Goal: Task Accomplishment & Management: Manage account settings

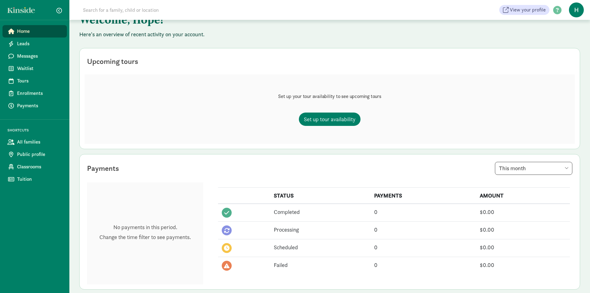
scroll to position [62, 0]
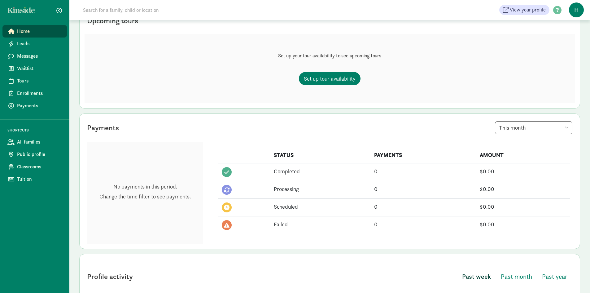
click at [355, 136] on div "Payments This week This month This year" at bounding box center [330, 128] width 490 height 18
click at [563, 51] on div "Set up your tour availability to see upcoming tours Set up tour availability" at bounding box center [330, 68] width 490 height 69
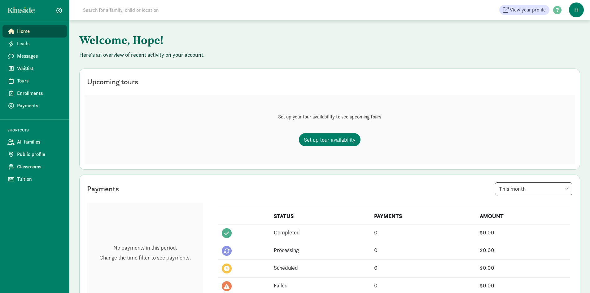
scroll to position [0, 0]
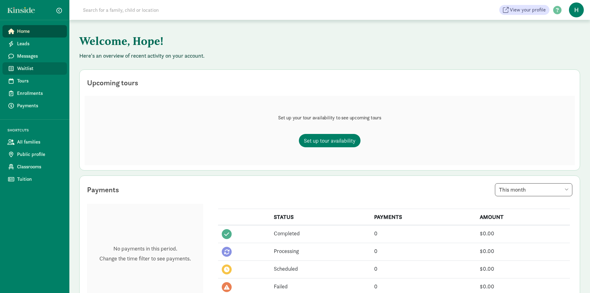
click at [26, 70] on span "Waitlist" at bounding box center [39, 68] width 45 height 7
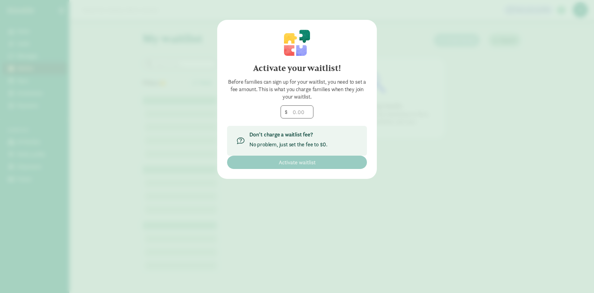
click at [469, 107] on div "Activate your waitlist! Before families can sign up for your waitlist, you need…" at bounding box center [297, 146] width 594 height 293
click at [219, 158] on div "Activate your waitlist! Before families can sign up for your waitlist, you need…" at bounding box center [297, 99] width 160 height 159
click at [291, 110] on input "number" at bounding box center [297, 112] width 32 height 12
click at [285, 100] on div "Before families can sign up for your waitlist, you need to set a fee amount. Th…" at bounding box center [297, 89] width 140 height 22
click at [301, 115] on input "number" at bounding box center [297, 112] width 32 height 12
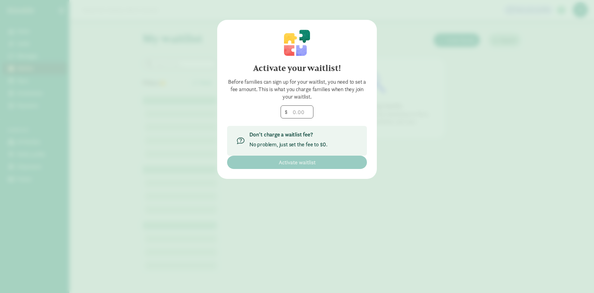
drag, startPoint x: 337, startPoint y: 177, endPoint x: 327, endPoint y: 170, distance: 12.2
click at [334, 177] on div "Activate your waitlist! Before families can sign up for your waitlist, you need…" at bounding box center [297, 99] width 160 height 159
click at [327, 170] on div "Activate your waitlist! Before families can sign up for your waitlist, you need…" at bounding box center [297, 99] width 160 height 159
click at [298, 107] on input "number" at bounding box center [297, 112] width 32 height 12
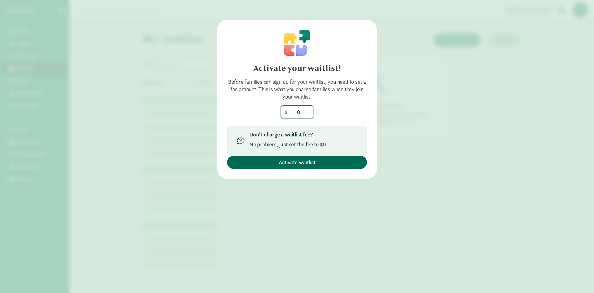
type input "0"
click at [329, 164] on span "Activate waitlist" at bounding box center [297, 162] width 130 height 8
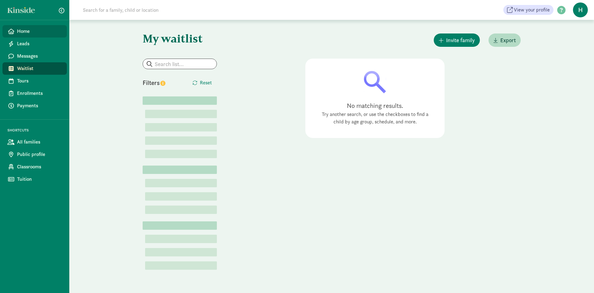
click at [46, 33] on span "Home" at bounding box center [39, 31] width 45 height 7
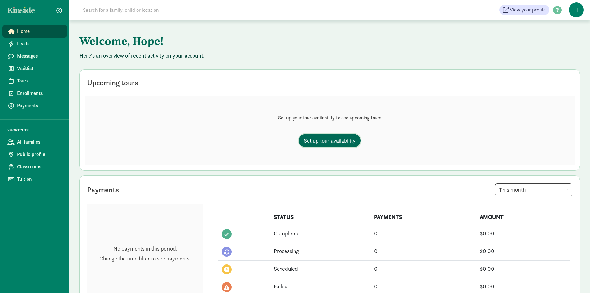
click at [321, 143] on span "Set up tour availability" at bounding box center [330, 140] width 52 height 8
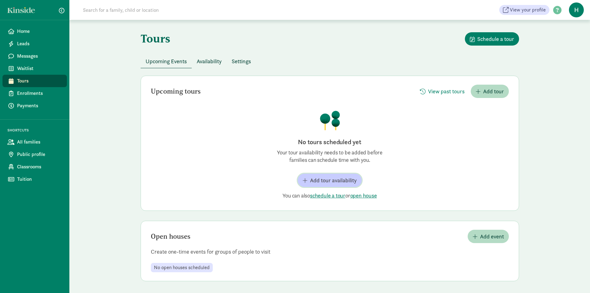
click at [351, 183] on span "Add tour availability" at bounding box center [333, 180] width 47 height 8
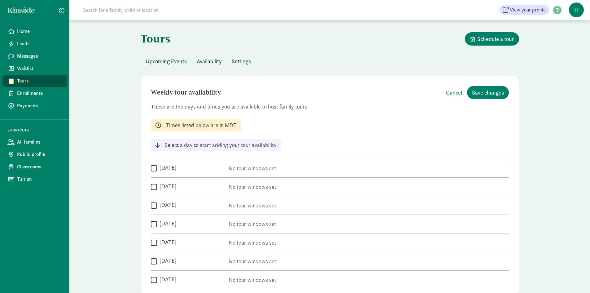
click at [199, 168] on div " Monday" at bounding box center [187, 168] width 72 height 8
click at [150, 170] on div "Weekly tour availability Cancel Save changes These are the days and times you a…" at bounding box center [330, 185] width 378 height 218
click at [152, 171] on input "Monday" at bounding box center [154, 168] width 6 height 8
checkbox input "true"
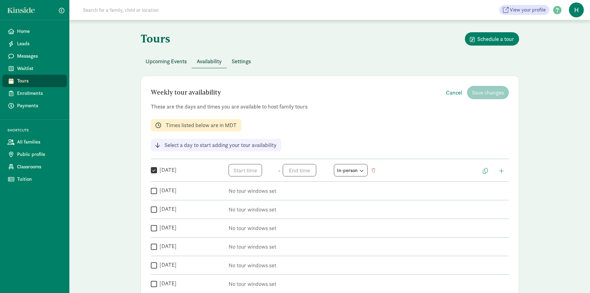
click at [156, 188] on input "Tuesday" at bounding box center [154, 190] width 6 height 8
checkbox input "true"
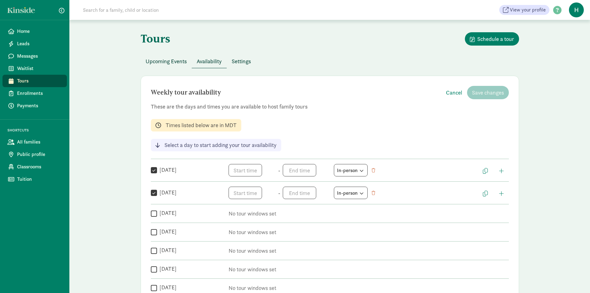
click at [152, 211] on input "Wednesday" at bounding box center [154, 213] width 6 height 8
checkbox input "true"
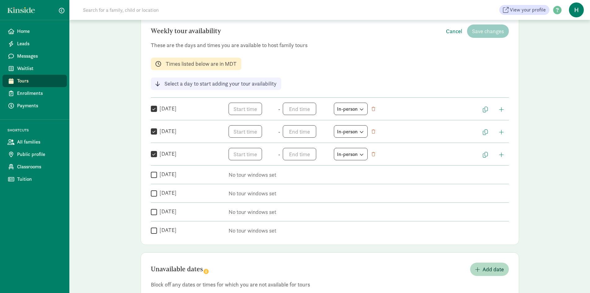
scroll to position [62, 0]
click at [151, 194] on input "Friday" at bounding box center [154, 192] width 6 height 8
checkbox input "true"
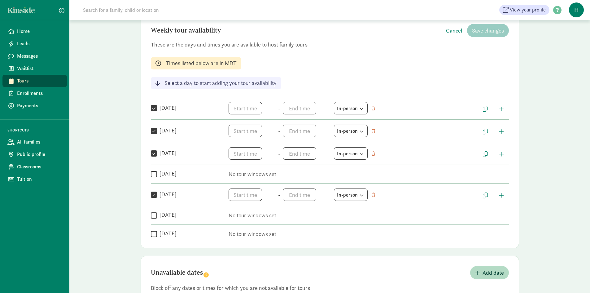
click at [152, 173] on input "Thursday" at bounding box center [154, 174] width 6 height 8
checkbox input "true"
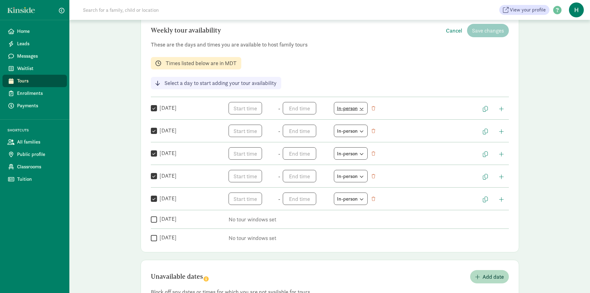
click at [352, 111] on div "In-person" at bounding box center [351, 108] width 28 height 8
click at [353, 89] on div "Weekly tour availability Cancel Save changes These are the days and times you a…" at bounding box center [330, 133] width 378 height 238
click at [232, 112] on span "h 12 1 2 3 4 5 6 7 8 9 10 11 mm 00 05 10 15 20 25 30 35 40 45 50 55 a am pm" at bounding box center [251, 108] width 47 height 12
click at [234, 161] on li "8" at bounding box center [237, 162] width 18 height 12
click at [258, 129] on li "00" at bounding box center [256, 130] width 18 height 12
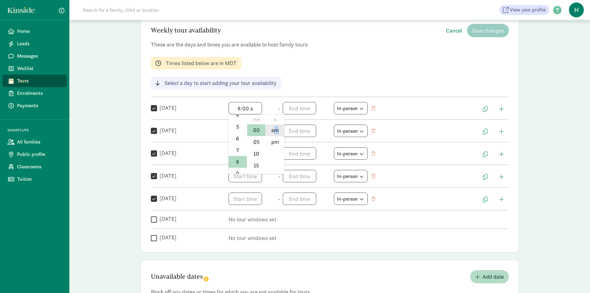
drag, startPoint x: 279, startPoint y: 126, endPoint x: 275, endPoint y: 127, distance: 4.1
click at [275, 127] on li "am" at bounding box center [275, 130] width 18 height 12
type input "8:00 am"
click at [302, 109] on span "h 12 1 2 3 4 5 6 7 8 9 10 11 mm 00 05 10 15 20 25 30 35 40 45 50 55 a am pm" at bounding box center [306, 108] width 47 height 12
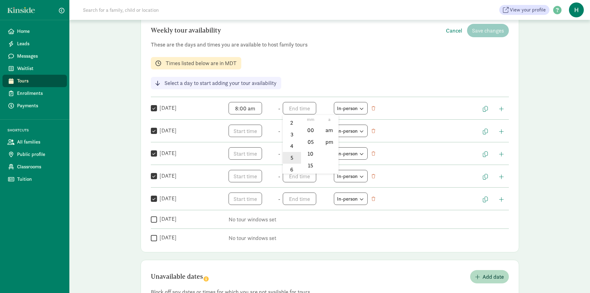
click at [288, 161] on li "5" at bounding box center [292, 158] width 18 height 12
click at [306, 129] on li "00" at bounding box center [310, 130] width 18 height 12
click at [327, 143] on li "pm" at bounding box center [329, 142] width 18 height 12
type input "5:00 pm"
click at [247, 127] on span "h 12 1 2 3 4 5 6 7 8 9 10 11 mm 00 05 10 15 20 25 30 35 40 45 50 55 a am pm" at bounding box center [251, 130] width 47 height 12
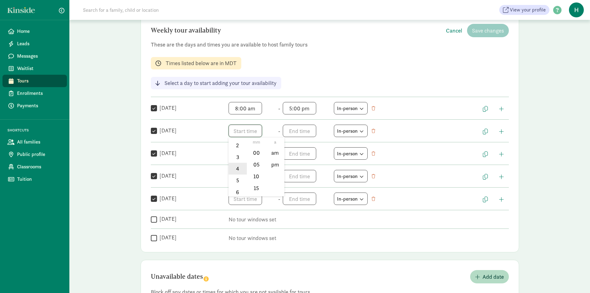
scroll to position [62, 0]
click at [236, 184] on li "8" at bounding box center [237, 184] width 18 height 12
click at [250, 154] on li "00" at bounding box center [256, 153] width 18 height 12
click at [276, 149] on li "am" at bounding box center [275, 153] width 18 height 12
type input "8:00 am"
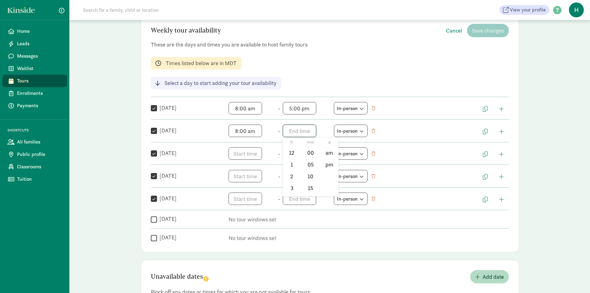
click at [301, 127] on span "h 12 1 2 3 4 5 6 7 8 9 10 11 mm 00 05 10 15 20 25 30 35 40 45 50 55 a am pm" at bounding box center [306, 130] width 47 height 12
click at [287, 178] on li "5" at bounding box center [292, 180] width 18 height 12
click at [302, 156] on li "00" at bounding box center [310, 153] width 18 height 12
click at [330, 164] on li "pm" at bounding box center [329, 165] width 18 height 12
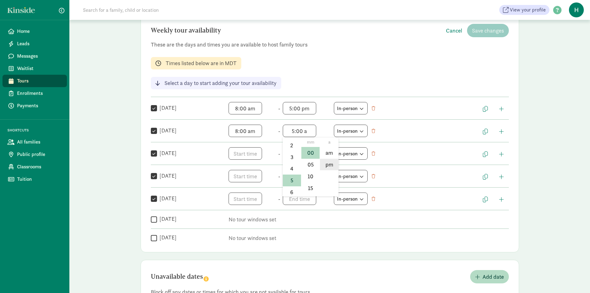
type input "5:00 pm"
click at [255, 157] on span "h 12 1 2 3 4 5 6 7 8 9 10 11 mm 00 05 10 15 20 25 30 35 40 45 50 55 a am pm" at bounding box center [251, 153] width 47 height 12
click at [237, 202] on li "8" at bounding box center [237, 207] width 18 height 12
click at [255, 174] on li "00" at bounding box center [256, 175] width 18 height 12
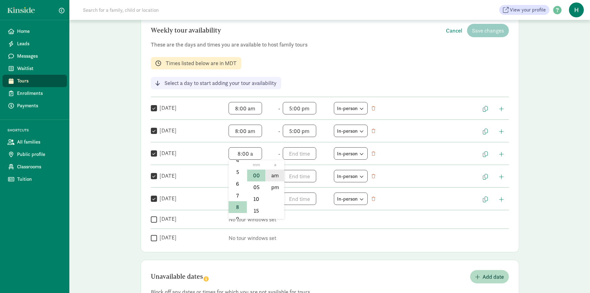
click at [274, 171] on li "am" at bounding box center [275, 175] width 18 height 12
type input "8:00 am"
click at [297, 159] on div "Weekly tour availability Cancel Save changes These are the days and times you a…" at bounding box center [330, 133] width 378 height 238
click at [300, 152] on span "h 12 1 2 3 4 5 6 7 8 9 10 11 mm 00 05 10 15 20 25 30 35 40 45 50 55 a am pm" at bounding box center [306, 153] width 47 height 12
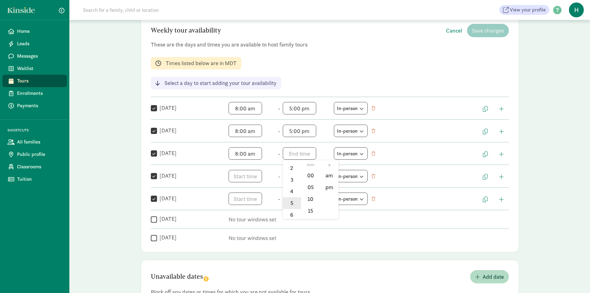
click at [288, 198] on li "5" at bounding box center [292, 203] width 18 height 12
click at [305, 175] on li "00" at bounding box center [310, 175] width 18 height 12
drag, startPoint x: 327, startPoint y: 188, endPoint x: 323, endPoint y: 191, distance: 5.3
click at [327, 188] on li "pm" at bounding box center [329, 187] width 18 height 12
type input "5:00 pm"
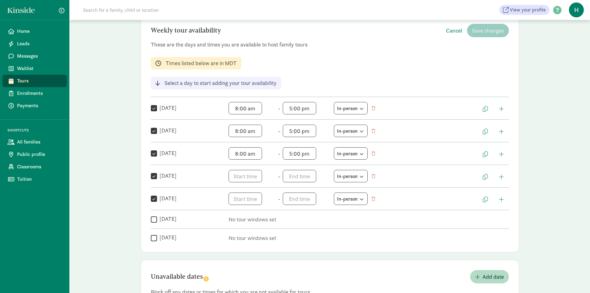
click at [262, 181] on span "h 12 1 2 3 4 5 6 7 8 9 10 11 mm 00 05 10 15 20 25 30 35 40 45 50 55 a am pm" at bounding box center [251, 176] width 47 height 12
click at [249, 176] on span "h 12 1 2 3 4 5 6 7 8 9 10 11 mm 00 05 10 15 20 25 30 35 40 45 50 55 a am pm" at bounding box center [251, 176] width 47 height 12
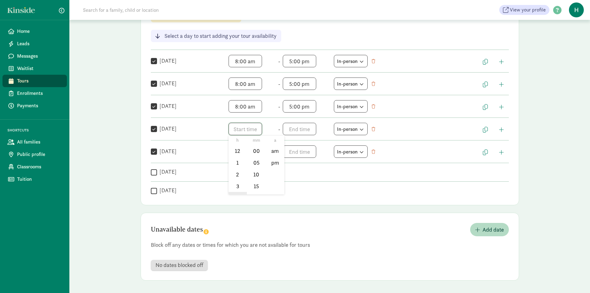
scroll to position [62, 0]
click at [236, 181] on li "8" at bounding box center [237, 182] width 18 height 12
click at [251, 148] on li "00" at bounding box center [256, 151] width 18 height 12
click at [272, 151] on li "am" at bounding box center [275, 151] width 18 height 12
type input "8:00 am"
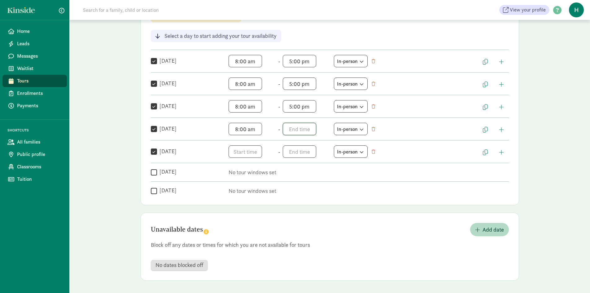
click at [302, 128] on span "h 12 1 2 3 4 5 6 7 8 9 10 11 mm 00 05 10 15 20 25 30 35 40 45 50 55 a am pm" at bounding box center [306, 129] width 47 height 12
click at [289, 154] on li "5" at bounding box center [292, 149] width 18 height 12
click at [310, 153] on li "00" at bounding box center [310, 151] width 18 height 12
click at [325, 162] on li "pm" at bounding box center [329, 163] width 18 height 12
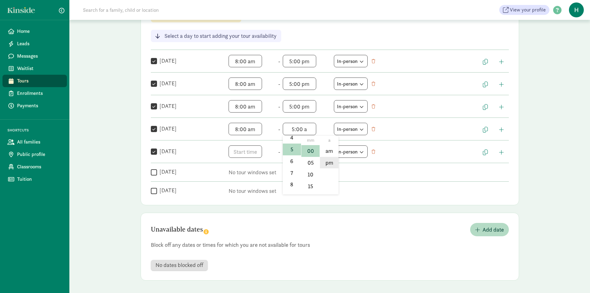
type input "5:00 pm"
click at [259, 154] on span "h 12 1 2 3 4 5 6 7 8 9 10 11 mm 00 05 10 15 20 25 30 35 40 45 50 55 a am pm" at bounding box center [251, 151] width 47 height 12
click at [235, 203] on li "8" at bounding box center [237, 205] width 18 height 12
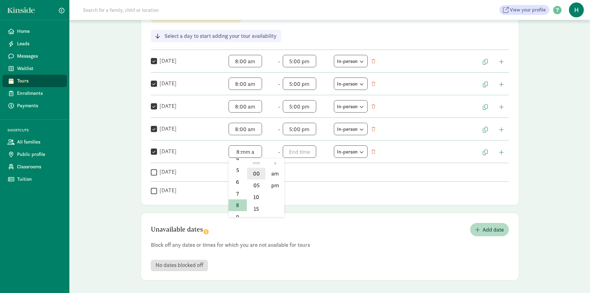
click at [254, 177] on li "00" at bounding box center [256, 174] width 18 height 12
click at [275, 171] on li "am" at bounding box center [275, 174] width 18 height 12
type input "8:00 am"
click at [294, 150] on span "h 12 1 2 3 4 5 6 7 8 9 10 11 mm 00 05 10 15 20 25 30 35 40 45 50 55 a am pm" at bounding box center [306, 151] width 47 height 12
click at [287, 173] on li "5" at bounding box center [292, 170] width 18 height 12
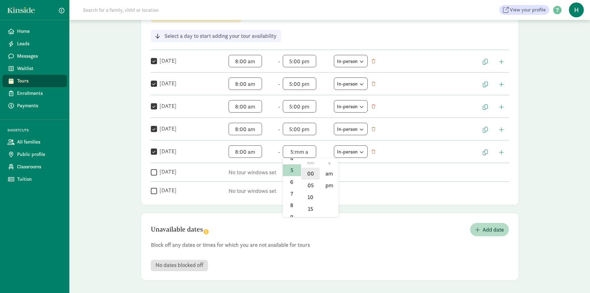
click at [305, 175] on li "00" at bounding box center [310, 174] width 18 height 12
click at [327, 185] on li "pm" at bounding box center [329, 185] width 18 height 12
type input "5:00 pm"
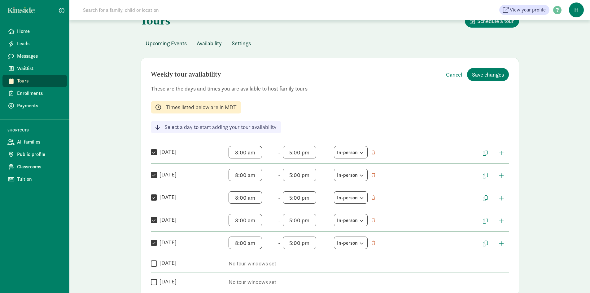
scroll to position [16, 0]
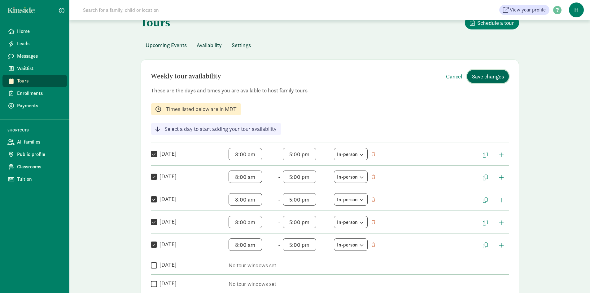
click at [478, 79] on span "Save changes" at bounding box center [488, 76] width 32 height 8
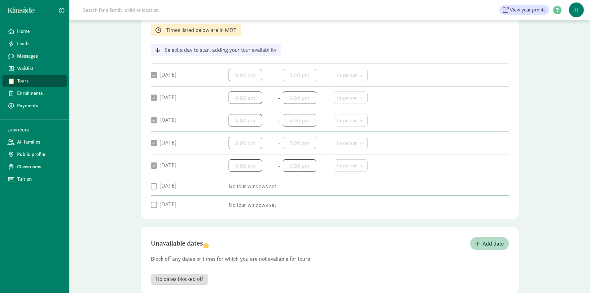
scroll to position [109, 0]
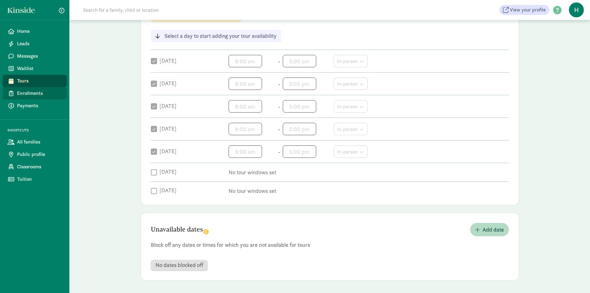
click at [38, 95] on span "Enrollments" at bounding box center [39, 92] width 45 height 7
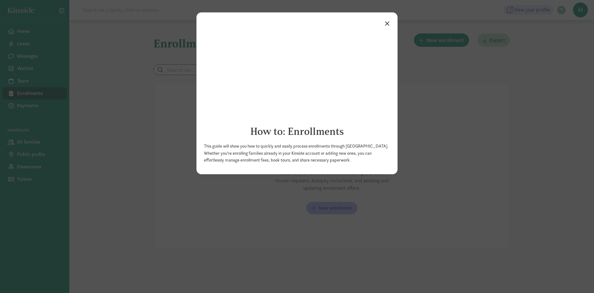
click at [388, 21] on link "×" at bounding box center [387, 22] width 11 height 11
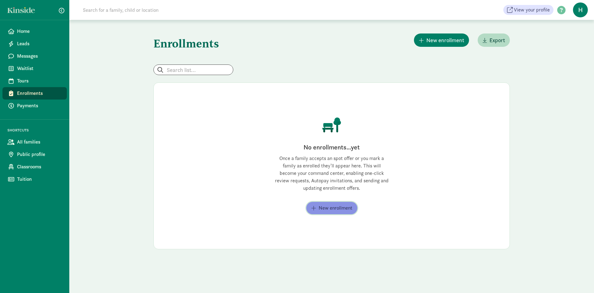
click at [323, 211] on button "New enrollment" at bounding box center [332, 208] width 51 height 12
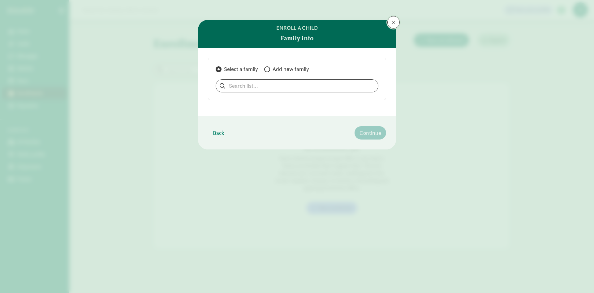
click at [393, 24] on span at bounding box center [394, 22] width 4 height 5
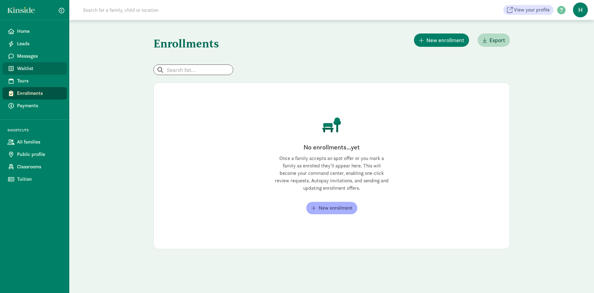
click at [28, 63] on link "Waitlist" at bounding box center [34, 68] width 64 height 12
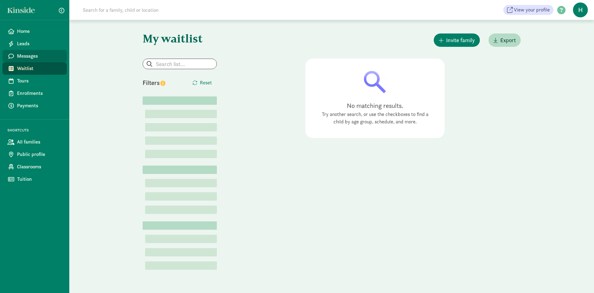
click at [30, 55] on span "Messages" at bounding box center [39, 55] width 45 height 7
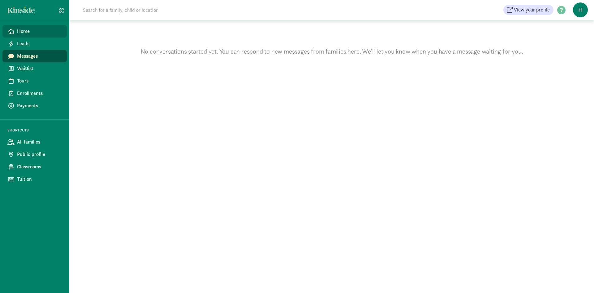
click at [54, 36] on link "Home" at bounding box center [34, 31] width 64 height 12
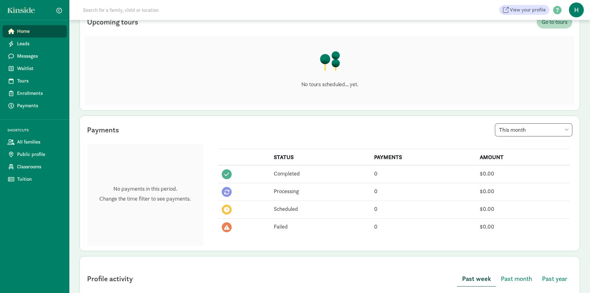
scroll to position [93, 0]
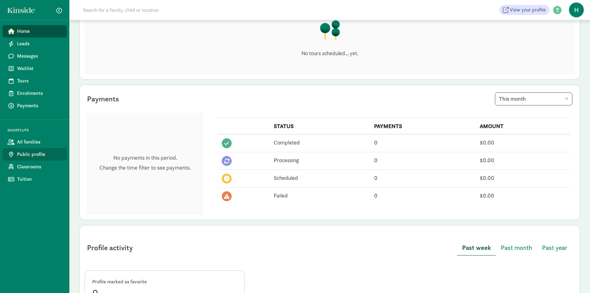
click at [17, 153] on span "Public profile" at bounding box center [39, 153] width 45 height 7
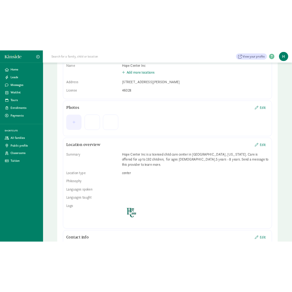
scroll to position [100, 0]
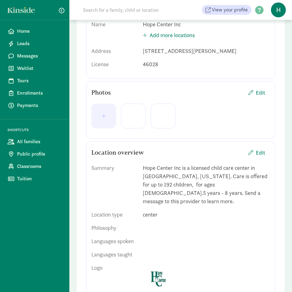
click at [125, 121] on div at bounding box center [133, 116] width 25 height 25
click at [102, 120] on button "button" at bounding box center [103, 116] width 25 height 25
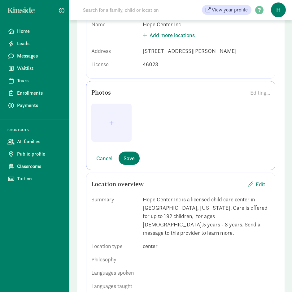
drag, startPoint x: 110, startPoint y: 129, endPoint x: 145, endPoint y: 134, distance: 35.3
click at [154, 124] on div at bounding box center [180, 125] width 179 height 43
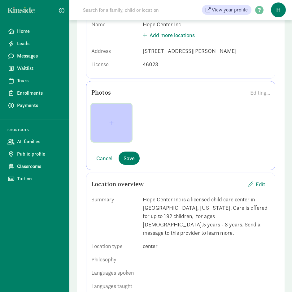
click at [114, 137] on button "button" at bounding box center [111, 123] width 40 height 38
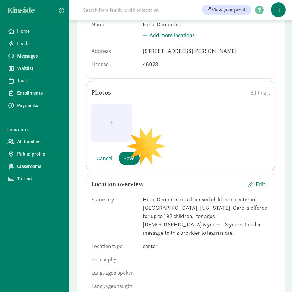
click at [169, 115] on iframe at bounding box center [146, 146] width 292 height 292
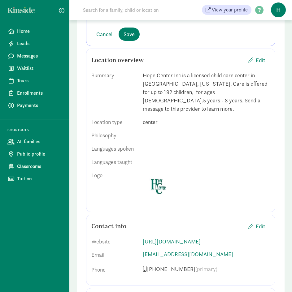
scroll to position [224, 0]
click at [256, 60] on span "Edit" at bounding box center [260, 60] width 9 height 8
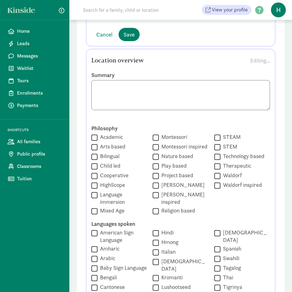
drag, startPoint x: 207, startPoint y: 96, endPoint x: 248, endPoint y: 98, distance: 40.7
click at [248, 98] on textarea at bounding box center [180, 95] width 179 height 30
drag, startPoint x: 220, startPoint y: 93, endPoint x: 216, endPoint y: 93, distance: 3.7
click at [220, 93] on textarea at bounding box center [180, 95] width 179 height 30
drag, startPoint x: 206, startPoint y: 96, endPoint x: 249, endPoint y: 97, distance: 43.3
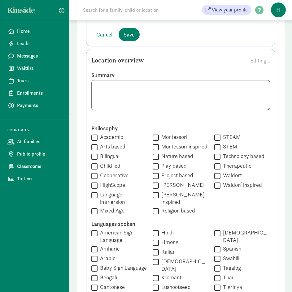
click at [250, 97] on textarea at bounding box center [180, 95] width 179 height 30
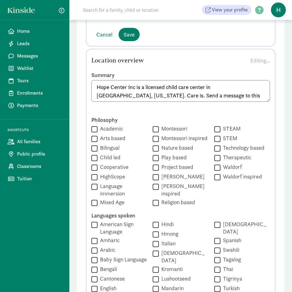
type textarea "Hope Center Inc is a licensed child care center in [GEOGRAPHIC_DATA], [US_STATE…"
drag, startPoint x: 92, startPoint y: 178, endPoint x: 95, endPoint y: 182, distance: 5.0
click at [95, 182] on div " Academic  Arts based  Bilingual  Child led  Cooperative  HighScope  Lan…" at bounding box center [180, 166] width 179 height 82
click at [100, 174] on div " HighScope" at bounding box center [119, 177] width 56 height 8
drag, startPoint x: 102, startPoint y: 174, endPoint x: 105, endPoint y: 171, distance: 4.2
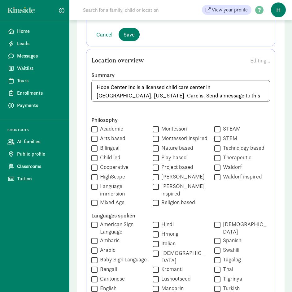
click at [104, 172] on div " Academic  Arts based  Bilingual  Child led  Cooperative  HighScope  Lan…" at bounding box center [180, 166] width 179 height 82
click at [93, 179] on input "HighScope" at bounding box center [94, 177] width 6 height 8
checkbox input "true"
click at [218, 161] on input "Therapeutic" at bounding box center [217, 158] width 6 height 8
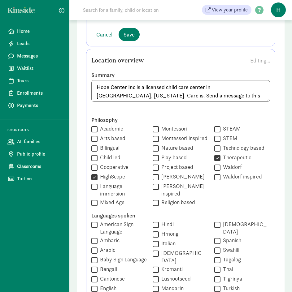
checkbox input "false"
drag, startPoint x: 240, startPoint y: 95, endPoint x: 95, endPoint y: 70, distance: 146.8
click at [95, 70] on div "Summary Hope Center Inc is a licensed child care center in [GEOGRAPHIC_DATA], […" at bounding box center [180, 284] width 179 height 435
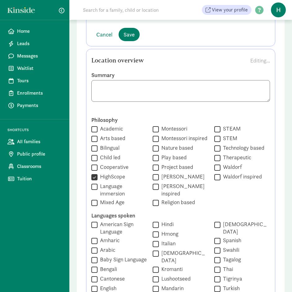
paste textarea "The HOPE Center, one of the longest-established Black-led non-profit organizati…"
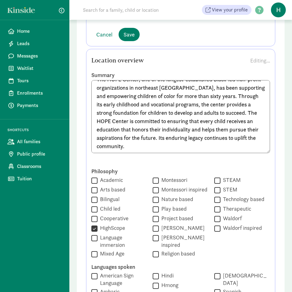
scroll to position [0, 0]
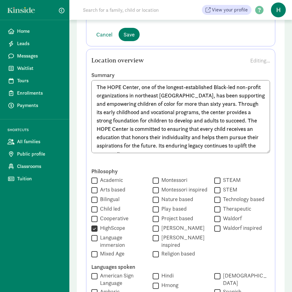
click at [100, 93] on textarea "The HOPE Center, one of the longest-established Black-led non-profit organizati…" at bounding box center [180, 116] width 179 height 73
click at [99, 94] on textarea "The HOPE Center, one of the longest-established Black-led non-profit organizati…" at bounding box center [180, 116] width 179 height 73
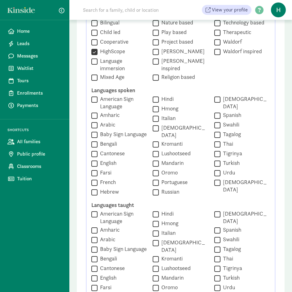
scroll to position [409, 0]
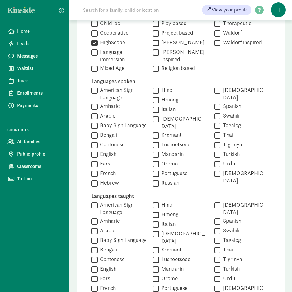
type textarea "The HOPE Center, one of the longest-established Black-led non-profit organizati…"
click at [98, 154] on label "English" at bounding box center [107, 153] width 19 height 7
click at [98, 154] on input "English" at bounding box center [94, 154] width 6 height 8
checkbox input "true"
click at [224, 105] on div " American Sign Language  Amharic  Arabic  Baby Sign Language  Bengali  Ca…" at bounding box center [180, 136] width 179 height 101
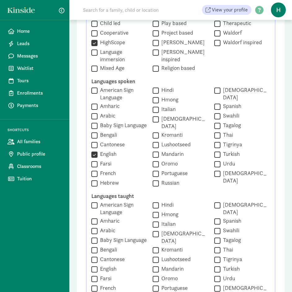
drag, startPoint x: 222, startPoint y: 109, endPoint x: 221, endPoint y: 115, distance: 5.7
click at [220, 116] on div " American Sign Language  Amharic  Arabic  Baby Sign Language  Bengali  Ca…" at bounding box center [180, 136] width 179 height 101
click at [217, 109] on input "Spanish" at bounding box center [217, 106] width 6 height 8
checkbox input "true"
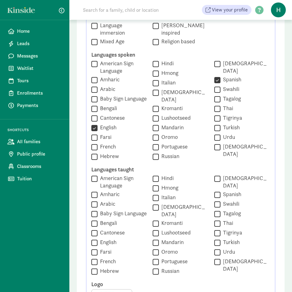
scroll to position [471, 0]
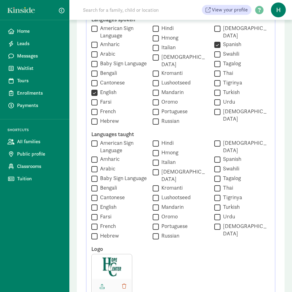
click at [114, 203] on label "English" at bounding box center [107, 206] width 19 height 7
click at [98, 203] on input "English" at bounding box center [94, 207] width 6 height 8
checkbox input "true"
click at [226, 159] on label "Spanish" at bounding box center [230, 158] width 21 height 7
click at [220, 159] on input "Spanish" at bounding box center [217, 159] width 6 height 8
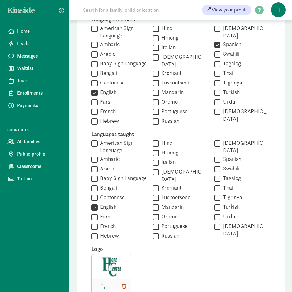
checkbox input "true"
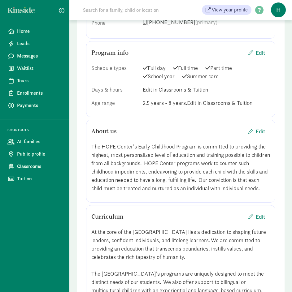
scroll to position [843, 0]
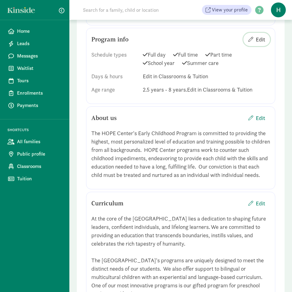
click at [250, 33] on button "Edit" at bounding box center [256, 39] width 27 height 13
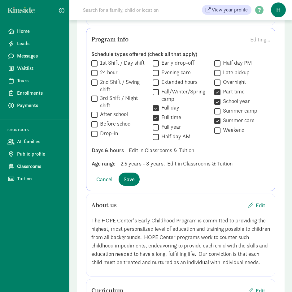
click at [150, 159] on span "2.5 years - 8 years." at bounding box center [142, 163] width 44 height 8
drag, startPoint x: 149, startPoint y: 151, endPoint x: 144, endPoint y: 149, distance: 5.1
click at [144, 159] on span "2.5 years - 8 years." at bounding box center [142, 163] width 44 height 8
click at [141, 159] on span "2.5 years - 8 years." at bounding box center [142, 163] width 44 height 8
drag, startPoint x: 120, startPoint y: 147, endPoint x: 182, endPoint y: 159, distance: 62.6
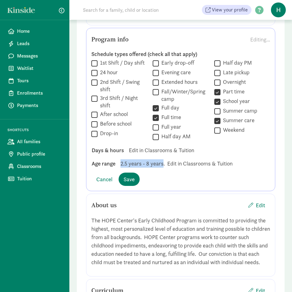
click at [163, 157] on div "Schedule types offered (check all that apply)  1st Shift / Day shift  24 hour…" at bounding box center [180, 109] width 179 height 127
click at [194, 159] on div "Age range 2.5 years - 8 years. Edit in Classrooms & Tuition" at bounding box center [181, 163] width 188 height 8
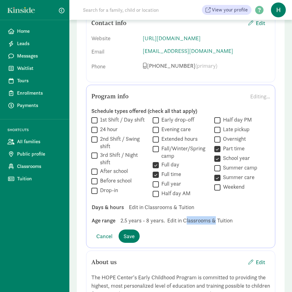
scroll to position [781, 0]
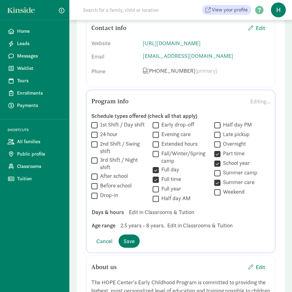
click at [163, 195] on div " Half day AM" at bounding box center [181, 199] width 56 height 8
click at [133, 219] on div "Schedule types offered (check all that apply)  1st Shift / Day shift  24 hour…" at bounding box center [180, 170] width 179 height 127
click at [120, 182] on label "Before school" at bounding box center [115, 185] width 34 height 7
click at [98, 182] on input "Before school" at bounding box center [94, 186] width 6 height 8
checkbox input "true"
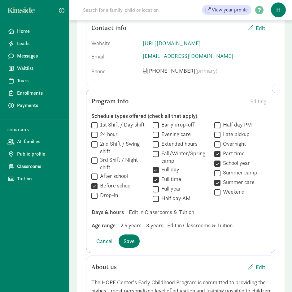
click at [116, 172] on label "After school" at bounding box center [113, 175] width 30 height 7
click at [98, 172] on input "After school" at bounding box center [94, 176] width 6 height 8
checkbox input "true"
click at [180, 121] on label "Early drop-off" at bounding box center [176, 124] width 35 height 7
click at [159, 121] on input "Early drop-off" at bounding box center [156, 125] width 6 height 8
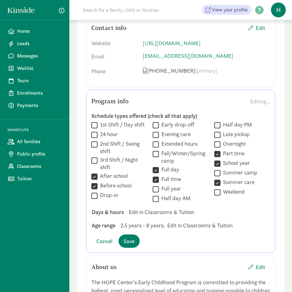
checkbox input "true"
click at [192, 140] on label "Extended hours" at bounding box center [178, 143] width 39 height 7
click at [159, 140] on input "Extended hours" at bounding box center [156, 144] width 6 height 8
checkbox input "true"
click at [119, 172] on label "After school" at bounding box center [113, 175] width 30 height 7
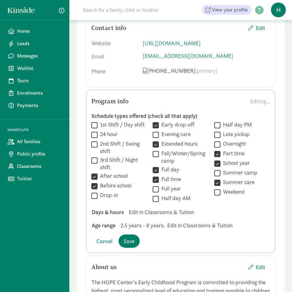
click at [98, 172] on input "After school" at bounding box center [94, 176] width 6 height 8
checkbox input "false"
drag, startPoint x: 129, startPoint y: 209, endPoint x: 129, endPoint y: 226, distance: 17.0
click at [129, 221] on span "2.5 years - 8 years." at bounding box center [142, 225] width 44 height 8
click at [129, 235] on button "Save" at bounding box center [129, 241] width 21 height 13
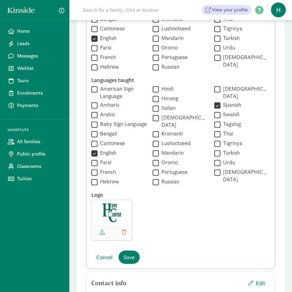
scroll to position [528, 0]
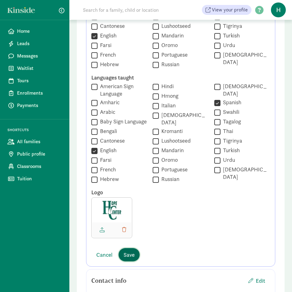
click at [132, 251] on span "Save" at bounding box center [129, 255] width 11 height 8
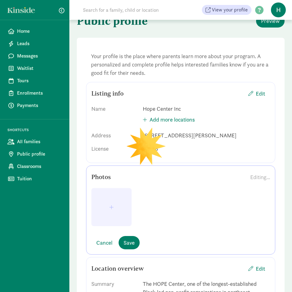
scroll to position [0, 0]
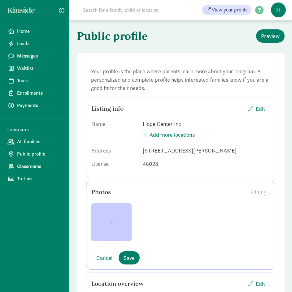
drag, startPoint x: 134, startPoint y: 216, endPoint x: 131, endPoint y: 217, distance: 3.3
drag, startPoint x: 131, startPoint y: 217, endPoint x: 126, endPoint y: 220, distance: 5.4
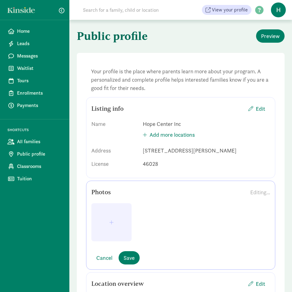
drag, startPoint x: 126, startPoint y: 220, endPoint x: 214, endPoint y: 249, distance: 93.0
click at [215, 249] on div at bounding box center [180, 224] width 179 height 53
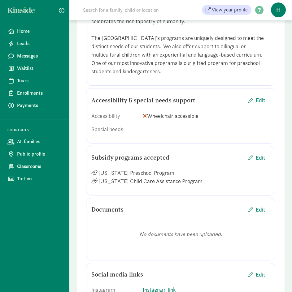
scroll to position [774, 0]
drag, startPoint x: 255, startPoint y: 108, endPoint x: 258, endPoint y: 94, distance: 13.5
click at [256, 97] on div "Accessibility & special needs support Edit Accessibility Wheelchair accessible …" at bounding box center [180, 115] width 189 height 55
click at [254, 119] on div "Accessibility Wheelchair accessible Special needs" at bounding box center [180, 123] width 179 height 32
click at [256, 117] on div "Accessibility Wheelchair accessible Special needs" at bounding box center [180, 123] width 179 height 32
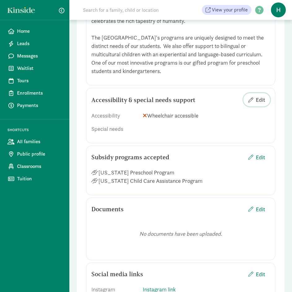
click at [256, 104] on span "Edit" at bounding box center [260, 100] width 9 height 8
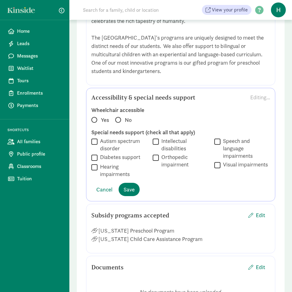
click at [102, 124] on span "Yes" at bounding box center [105, 119] width 8 height 7
click at [95, 119] on input "Yes" at bounding box center [93, 117] width 4 height 4
radio input "true"
drag, startPoint x: 103, startPoint y: 147, endPoint x: 93, endPoint y: 158, distance: 14.5
click at [93, 152] on div " [MEDICAL_DATA]" at bounding box center [119, 144] width 56 height 15
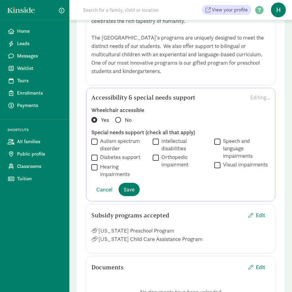
click at [94, 146] on input "Autism spectrum disorder" at bounding box center [94, 141] width 6 height 8
checkbox input "true"
drag, startPoint x: 94, startPoint y: 168, endPoint x: 95, endPoint y: 181, distance: 13.0
click at [95, 162] on input "Diabetes support" at bounding box center [94, 158] width 6 height 8
checkbox input "true"
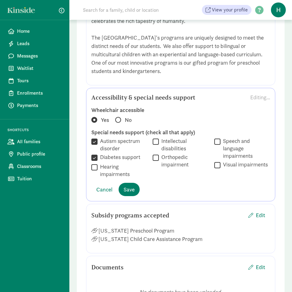
click at [96, 172] on input "Hearing impairments" at bounding box center [94, 167] width 6 height 8
checkbox input "true"
click at [158, 146] on input "Intellectual disabilities" at bounding box center [156, 141] width 6 height 8
checkbox input "true"
click at [155, 162] on input "Orthopedic impairment" at bounding box center [156, 158] width 6 height 8
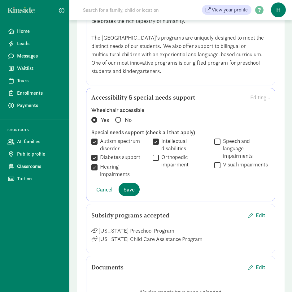
checkbox input "true"
click at [220, 148] on div " Speech and [MEDICAL_DATA]" at bounding box center [242, 148] width 56 height 22
click at [219, 146] on input "Speech and language impairments" at bounding box center [217, 141] width 6 height 8
checkbox input "true"
drag, startPoint x: 217, startPoint y: 176, endPoint x: 222, endPoint y: 179, distance: 5.4
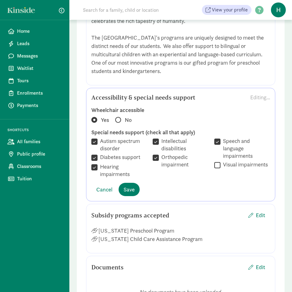
click at [219, 169] on input "Visual impairments" at bounding box center [217, 165] width 6 height 8
checkbox input "true"
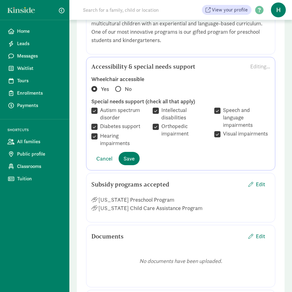
click at [108, 121] on label "Autism spectrum disorder" at bounding box center [123, 114] width 50 height 15
click at [98, 115] on input "Autism spectrum disorder" at bounding box center [94, 111] width 6 height 8
checkbox input "false"
click at [105, 130] on label "Diabetes support" at bounding box center [119, 126] width 43 height 7
click at [98, 131] on input "Diabetes support" at bounding box center [94, 127] width 6 height 8
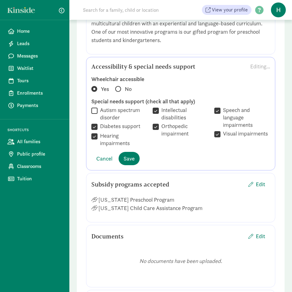
checkbox input "false"
click at [217, 138] on input "Visual impairments" at bounding box center [217, 134] width 6 height 8
checkbox input "false"
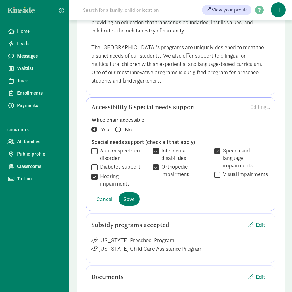
scroll to position [774, 0]
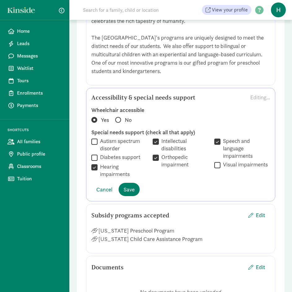
click at [105, 178] on label "Hearing impairments" at bounding box center [123, 170] width 50 height 15
click at [98, 172] on input "Hearing impairments" at bounding box center [94, 167] width 6 height 8
checkbox input "false"
click at [159, 167] on label "Orthopedic impairment" at bounding box center [184, 161] width 50 height 15
click at [159, 162] on input "Orthopedic impairment" at bounding box center [156, 158] width 6 height 8
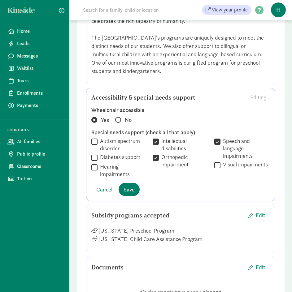
checkbox input "false"
drag, startPoint x: 125, startPoint y: 201, endPoint x: 154, endPoint y: 162, distance: 49.1
click at [126, 194] on span "Save" at bounding box center [129, 189] width 11 height 8
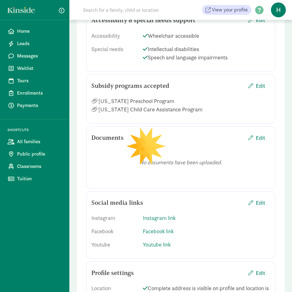
scroll to position [867, 0]
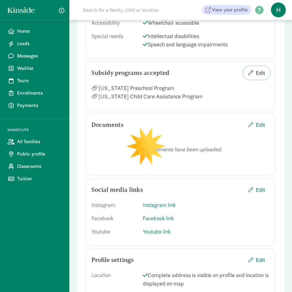
click at [265, 80] on button "Edit" at bounding box center [256, 72] width 27 height 13
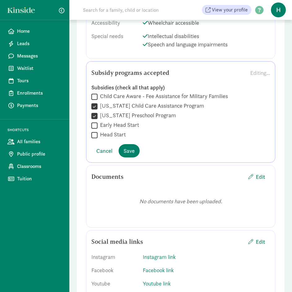
click at [111, 110] on label "[US_STATE] Child Care Assistance Program" at bounding box center [151, 105] width 107 height 7
click at [98, 111] on input "[US_STATE] Child Care Assistance Program" at bounding box center [94, 106] width 6 height 8
checkbox input "false"
click at [130, 144] on div "Subsidies (check all that apply)  Child Care Aware - Fee Assistance for Milita…" at bounding box center [180, 111] width 179 height 65
click at [131, 155] on span "Save" at bounding box center [129, 151] width 11 height 8
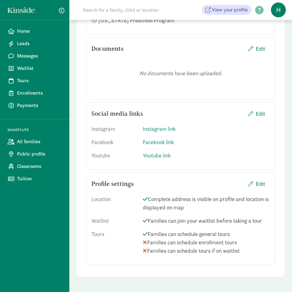
scroll to position [945, 0]
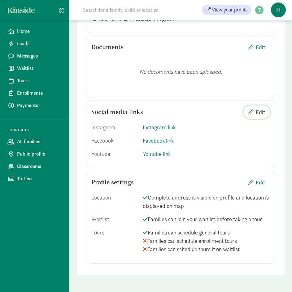
click at [257, 115] on span "Edit" at bounding box center [260, 112] width 9 height 8
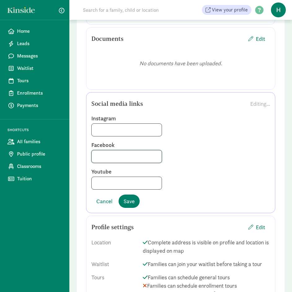
click at [115, 160] on input at bounding box center [127, 156] width 70 height 12
paste input "[URL][DOMAIN_NAME]"
type input "[URL][DOMAIN_NAME]"
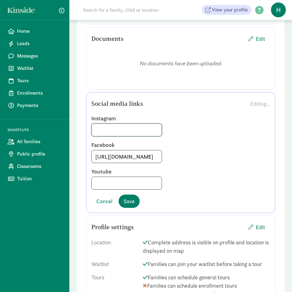
paste input "[URL][DOMAIN_NAME]"
type input "[URL][DOMAIN_NAME]"
click at [124, 206] on span "Save" at bounding box center [129, 201] width 11 height 8
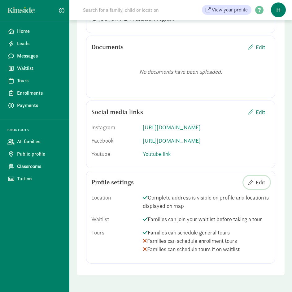
click at [261, 186] on span "Edit" at bounding box center [260, 182] width 9 height 8
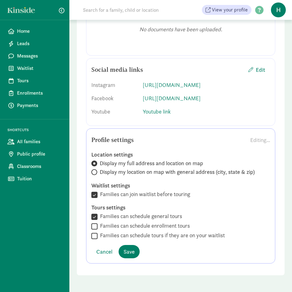
scroll to position [987, 0]
click at [135, 227] on label "Families can schedule enrollment tours" at bounding box center [144, 225] width 92 height 7
click at [98, 227] on input "Families can schedule enrollment tours" at bounding box center [94, 226] width 6 height 8
checkbox input "true"
drag, startPoint x: 131, startPoint y: 240, endPoint x: 130, endPoint y: 246, distance: 6.0
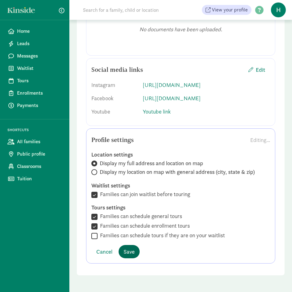
click at [132, 240] on div "Location settings Display my full address and location on map Display my locati…" at bounding box center [180, 195] width 179 height 99
click at [140, 235] on div "Location settings Display my full address and location on map Display my locati…" at bounding box center [180, 195] width 179 height 99
click at [129, 258] on button "Save" at bounding box center [129, 251] width 21 height 13
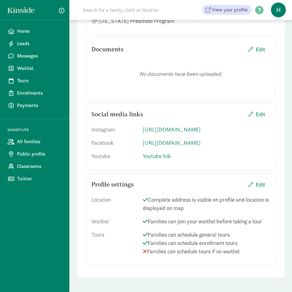
scroll to position [945, 0]
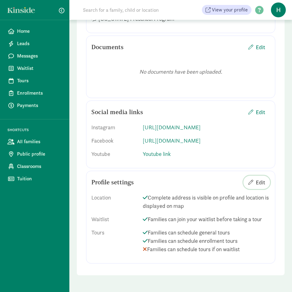
click at [263, 183] on span "Edit" at bounding box center [260, 182] width 9 height 8
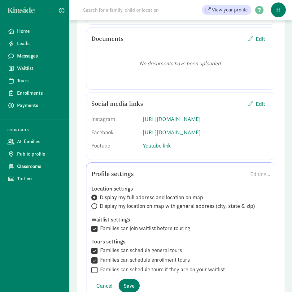
click at [107, 273] on label "Families can schedule tours if they are on your waitlist" at bounding box center [161, 269] width 127 height 7
click at [98, 274] on input "Families can schedule tours if they are on your waitlist" at bounding box center [94, 270] width 6 height 8
checkbox input "true"
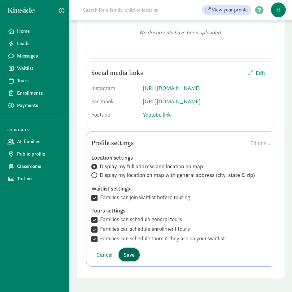
click at [129, 259] on span "Save" at bounding box center [129, 255] width 11 height 8
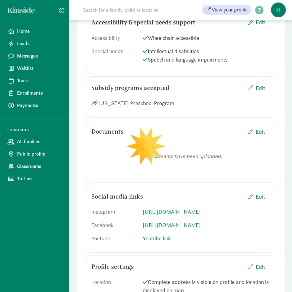
scroll to position [821, 0]
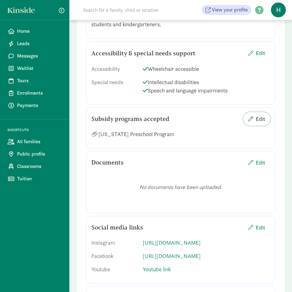
click at [257, 123] on span "Edit" at bounding box center [260, 119] width 9 height 8
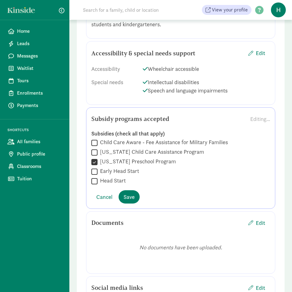
click at [255, 123] on div "Editing..." at bounding box center [260, 119] width 20 height 8
click at [137, 204] on button "Save" at bounding box center [129, 196] width 21 height 13
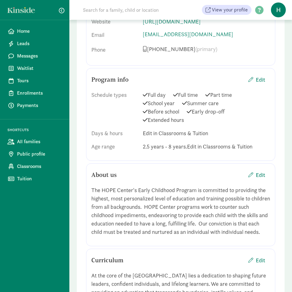
scroll to position [480, 0]
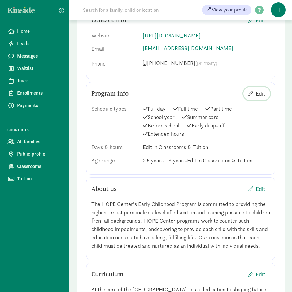
click at [251, 91] on span "button" at bounding box center [250, 93] width 5 height 5
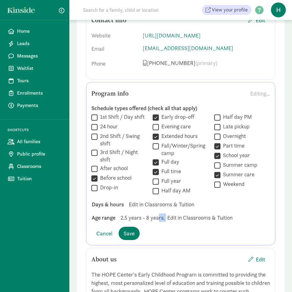
drag, startPoint x: 166, startPoint y: 214, endPoint x: 158, endPoint y: 213, distance: 8.4
click at [158, 213] on div "Schedule types offered (check all that apply)  1st Shift / Day shift  24 hour…" at bounding box center [180, 163] width 179 height 127
click at [158, 214] on span "2.5 years - 8 years." at bounding box center [142, 218] width 44 height 8
click at [130, 233] on span "Save" at bounding box center [129, 233] width 11 height 8
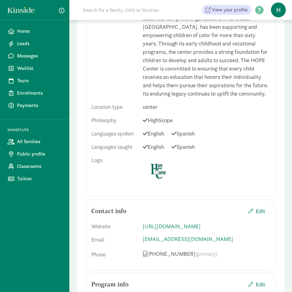
scroll to position [356, 0]
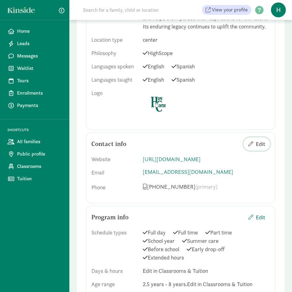
click at [249, 144] on span "button" at bounding box center [250, 143] width 5 height 5
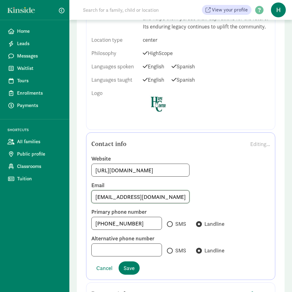
drag, startPoint x: 101, startPoint y: 198, endPoint x: 92, endPoint y: 198, distance: 8.4
click at [92, 198] on input "[EMAIL_ADDRESS][DOMAIN_NAME]" at bounding box center [141, 197] width 98 height 12
type input "[EMAIL_ADDRESS][DOMAIN_NAME]"
drag, startPoint x: 129, startPoint y: 263, endPoint x: 129, endPoint y: 267, distance: 3.7
click at [129, 264] on button "Save" at bounding box center [129, 268] width 21 height 13
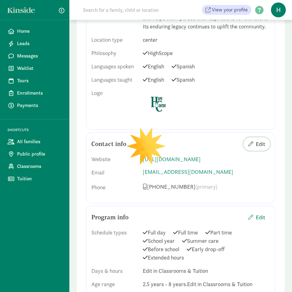
click at [255, 146] on span "Edit" at bounding box center [256, 144] width 17 height 8
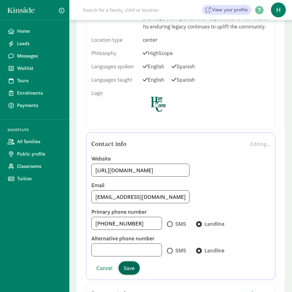
click at [129, 272] on span "Save" at bounding box center [129, 268] width 11 height 8
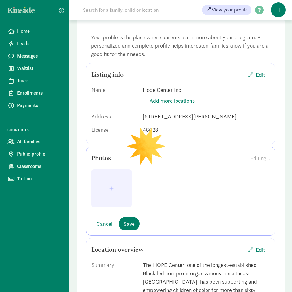
scroll to position [0, 0]
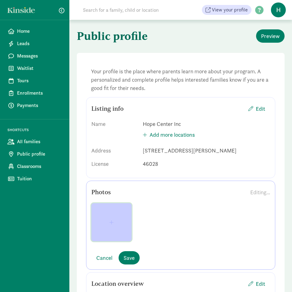
click at [119, 231] on button "button" at bounding box center [111, 222] width 40 height 38
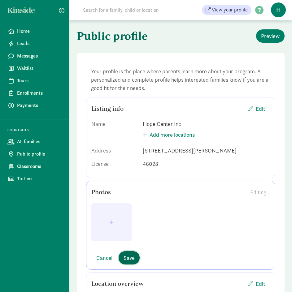
click at [125, 262] on span "Save" at bounding box center [129, 258] width 11 height 8
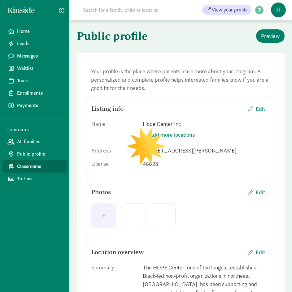
click at [22, 170] on span "Classrooms" at bounding box center [39, 166] width 45 height 7
